Goal: Obtain resource: Obtain resource

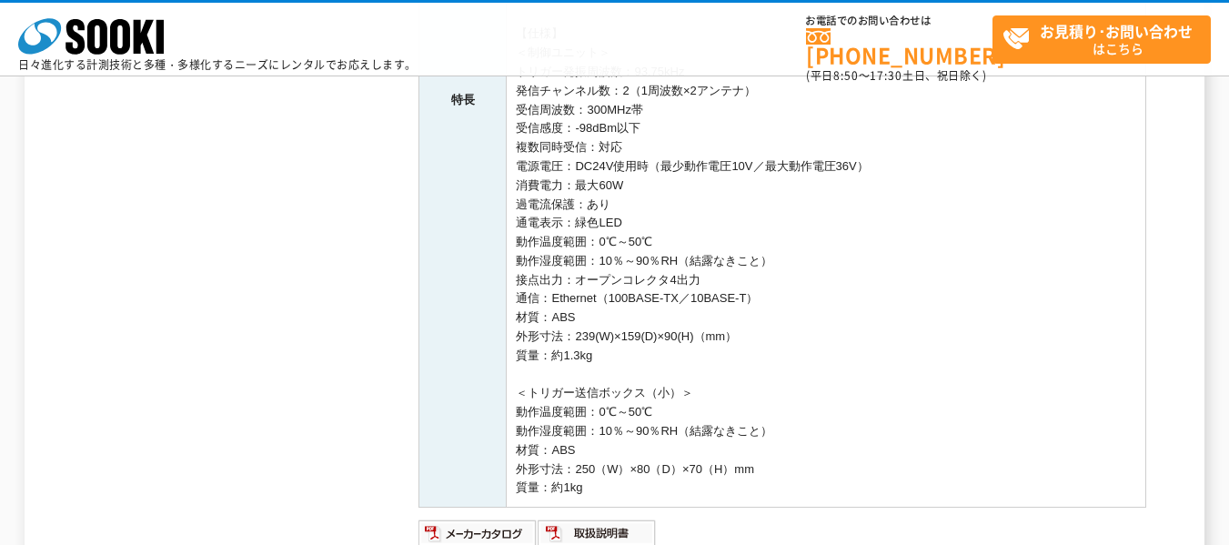
scroll to position [909, 0]
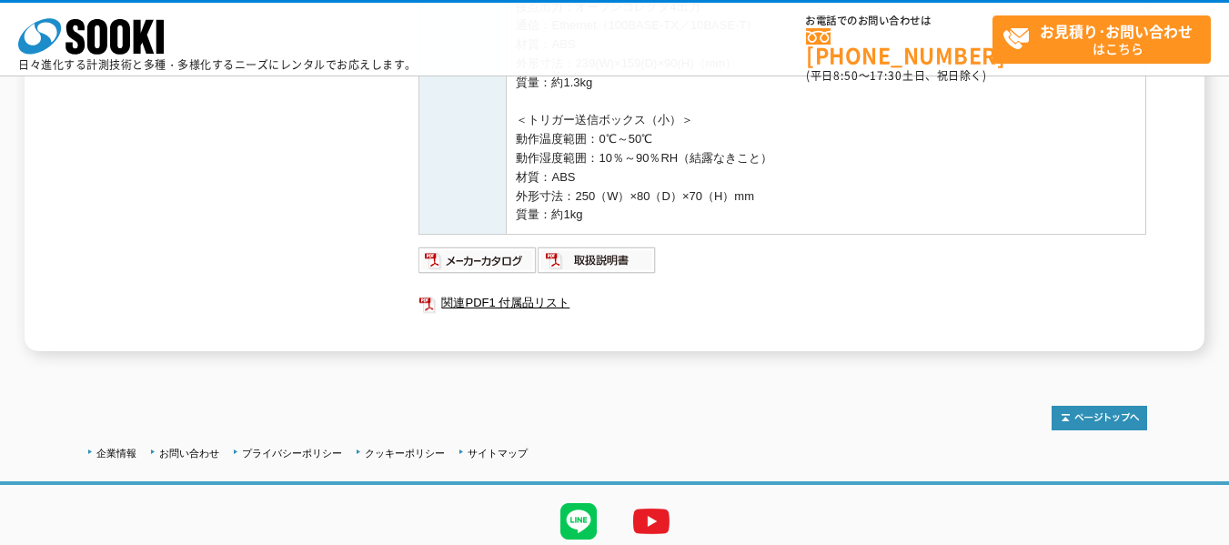
drag, startPoint x: 667, startPoint y: 211, endPoint x: 512, endPoint y: 28, distance: 240.0
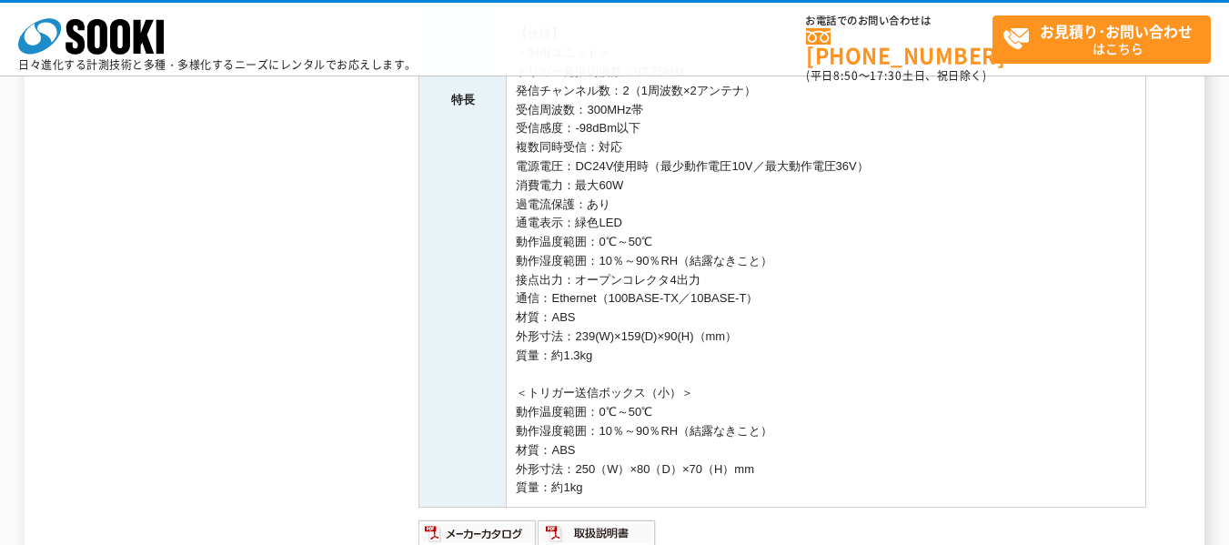
click at [715, 219] on td "■磁界でICタグを検知するセミアクティブRFID方式です。 ■ヘリマ本体を装着した作業員が磁界内に入るとヘリマ側面のLED灯が赤色に点滅します。 ※ICタグを…" at bounding box center [826, 100] width 639 height 813
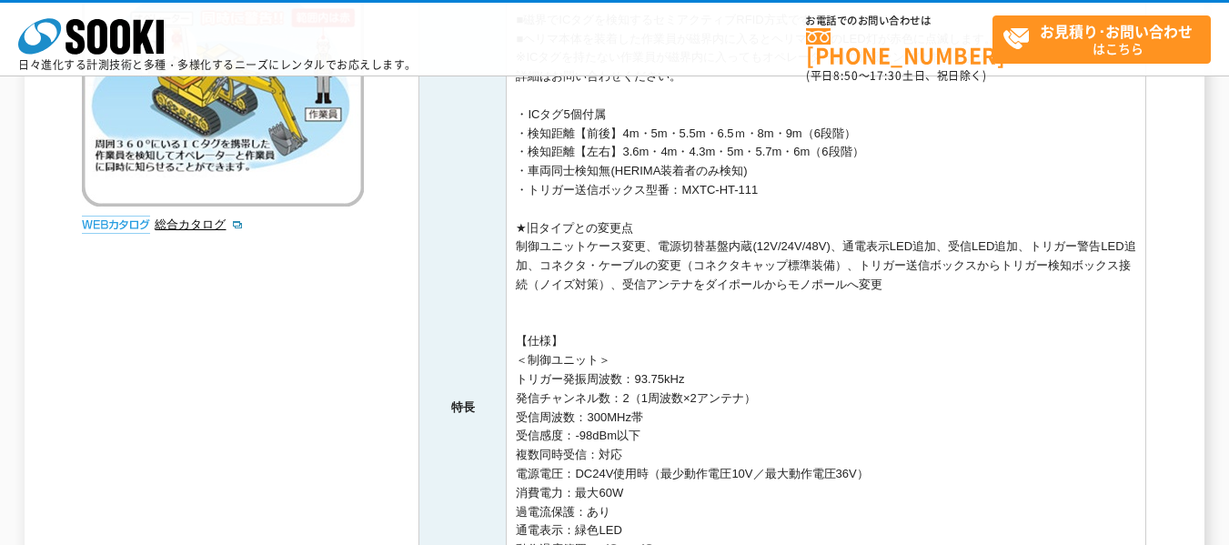
scroll to position [99, 0]
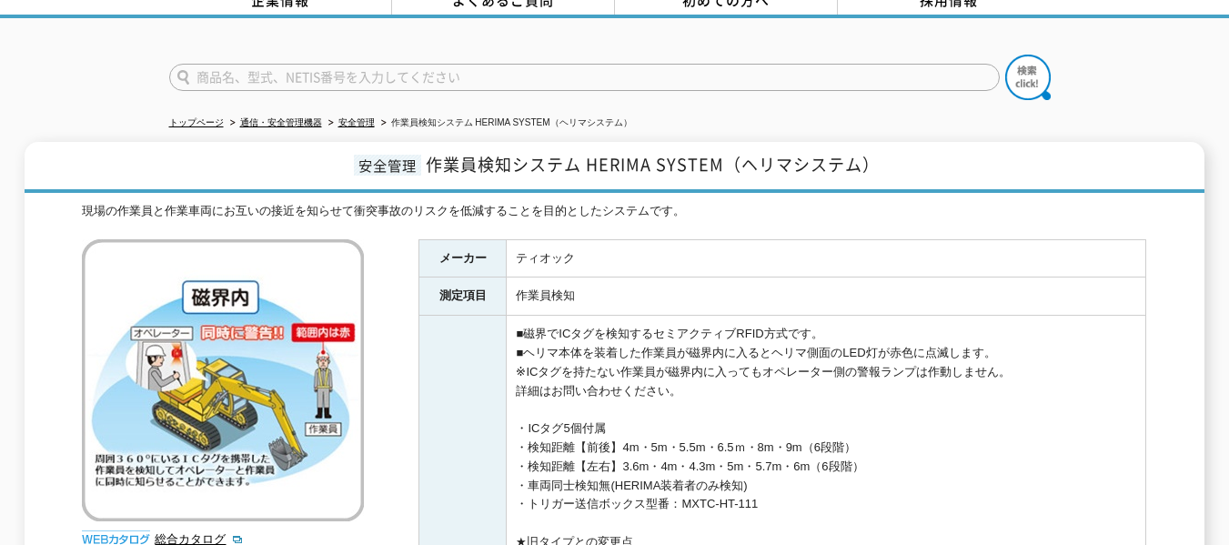
drag, startPoint x: 609, startPoint y: 224, endPoint x: 346, endPoint y: 154, distance: 272.0
click at [723, 277] on td "作業員検知" at bounding box center [826, 296] width 639 height 38
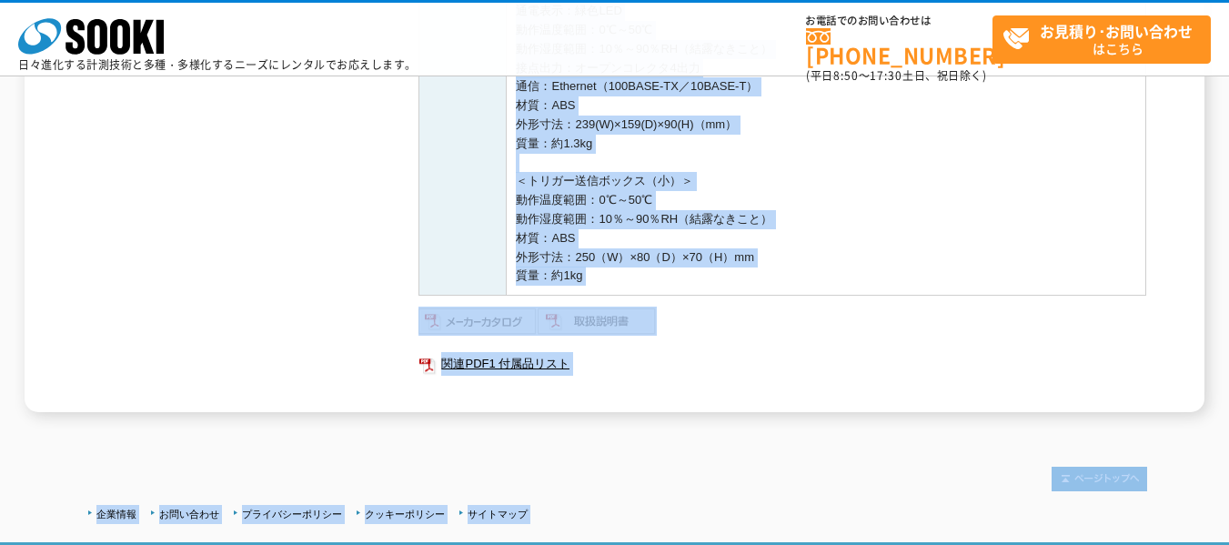
scroll to position [975, 0]
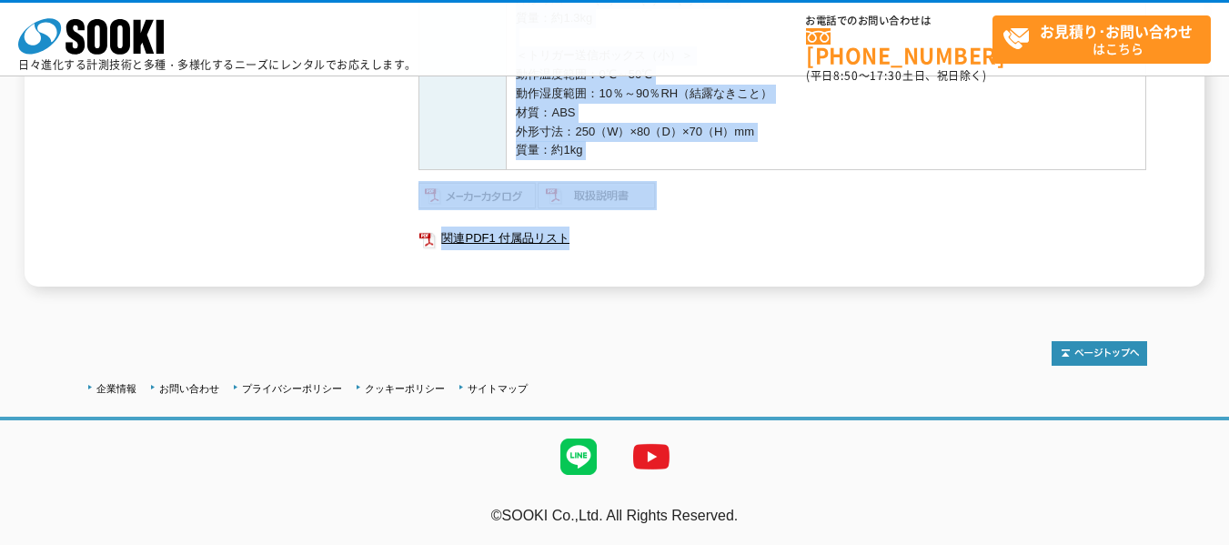
drag, startPoint x: 355, startPoint y: 155, endPoint x: 829, endPoint y: 255, distance: 485.1
click at [821, 255] on ul "関連PDF1 付属品リスト" at bounding box center [781, 238] width 727 height 42
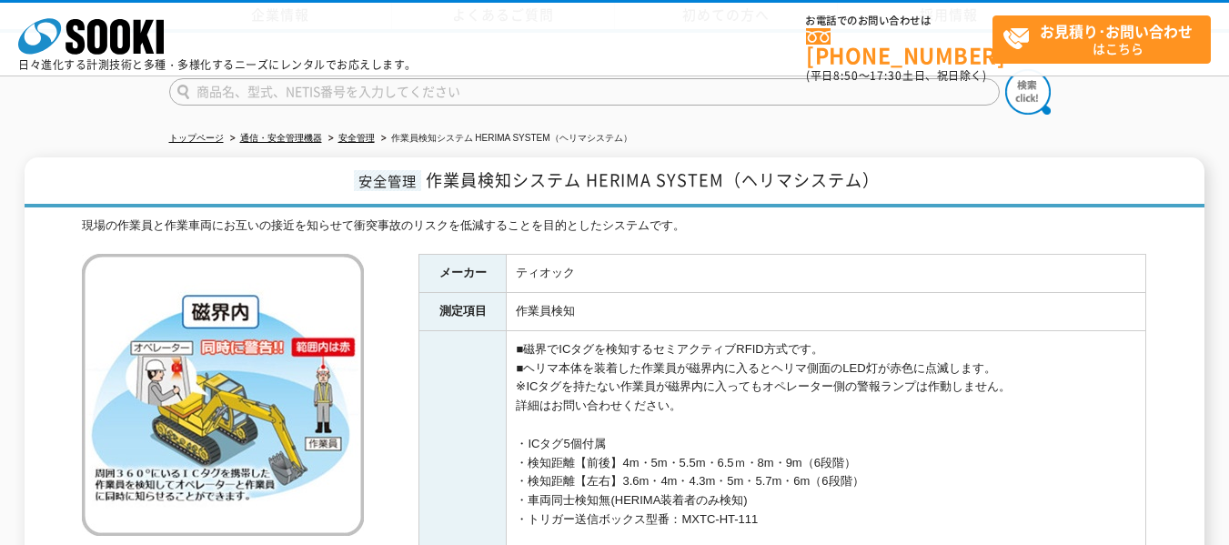
scroll to position [273, 0]
